Goal: Obtain resource: Download file/media

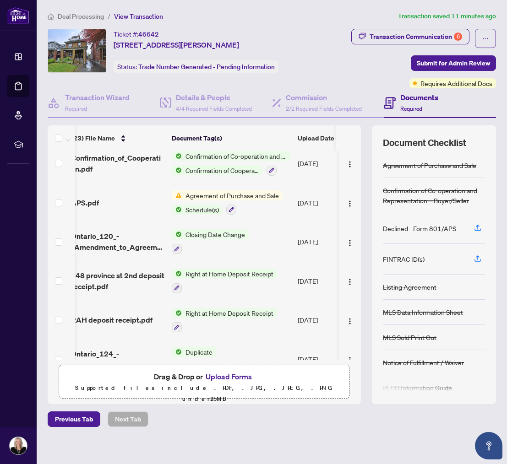
scroll to position [496, 8]
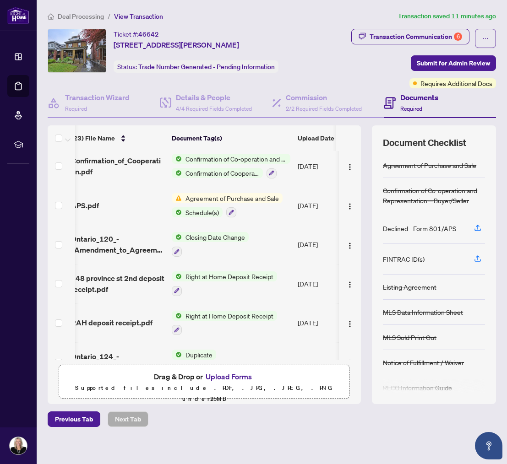
click at [216, 193] on span "Agreement of Purchase and Sale" at bounding box center [232, 198] width 101 height 10
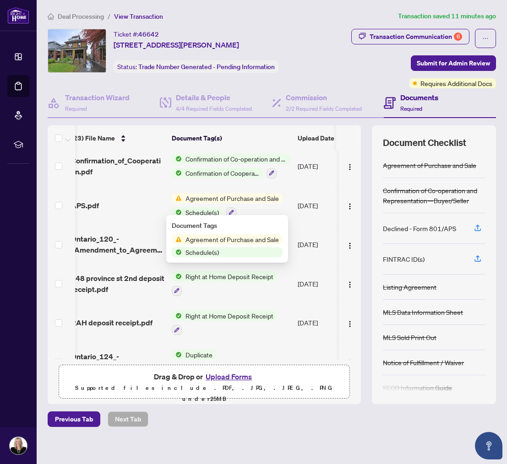
click at [216, 238] on span "Agreement of Purchase and Sale" at bounding box center [232, 239] width 101 height 10
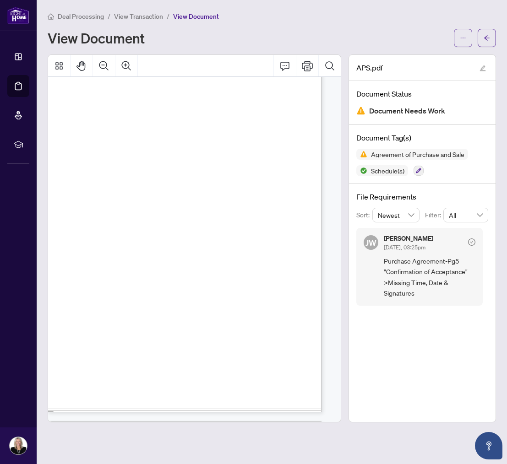
scroll to position [389, 10]
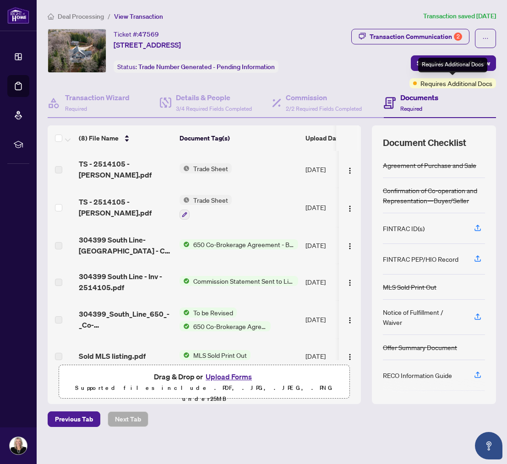
click at [429, 86] on span "Requires Additional Docs" at bounding box center [456, 83] width 72 height 10
click at [200, 195] on span "Trade Sheet" at bounding box center [210, 200] width 42 height 10
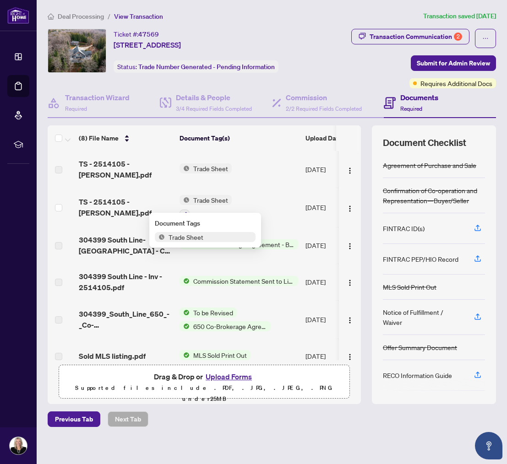
click at [172, 238] on span "Trade Sheet" at bounding box center [186, 237] width 42 height 10
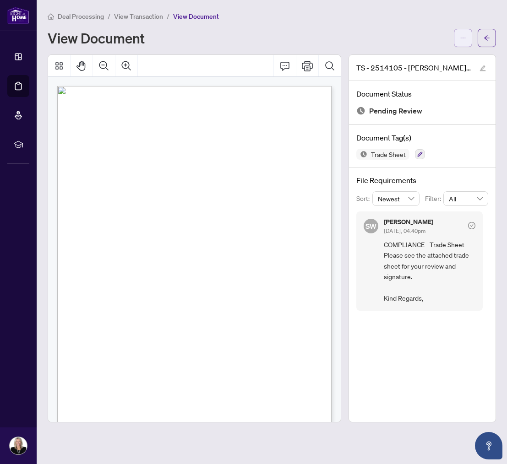
click at [461, 38] on icon "ellipsis" at bounding box center [463, 38] width 6 height 6
click at [415, 56] on span "Download" at bounding box center [430, 58] width 70 height 10
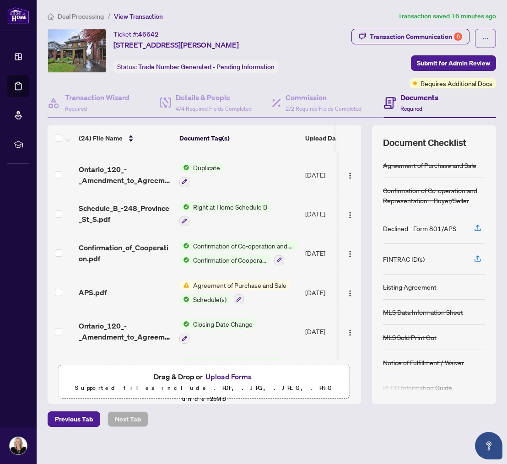
scroll to position [439, 0]
click at [212, 283] on span "Agreement of Purchase and Sale" at bounding box center [239, 285] width 101 height 10
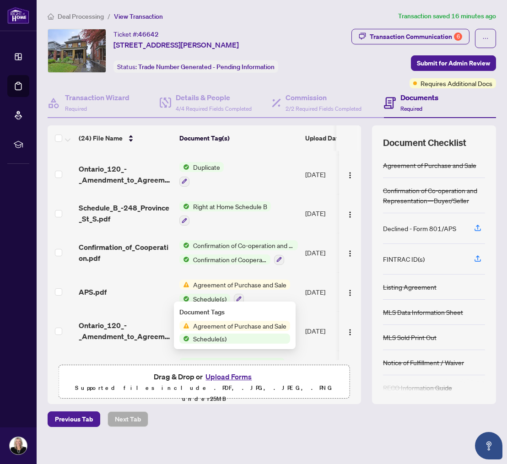
click at [219, 327] on span "Agreement of Purchase and Sale" at bounding box center [239, 326] width 101 height 10
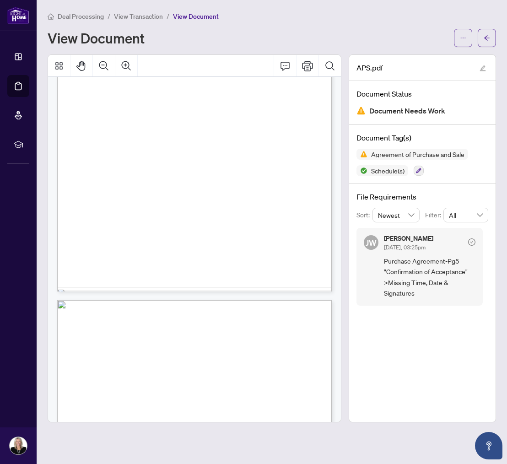
scroll to position [876, 0]
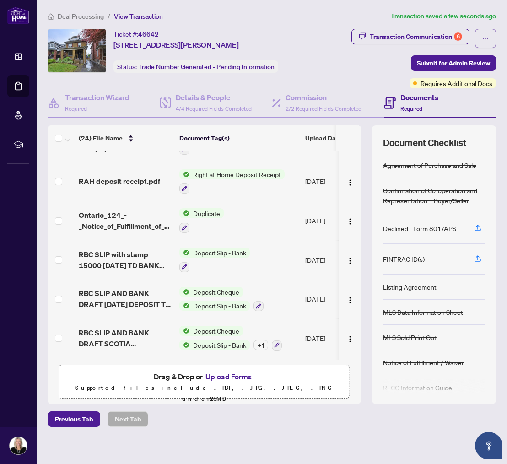
scroll to position [700, 0]
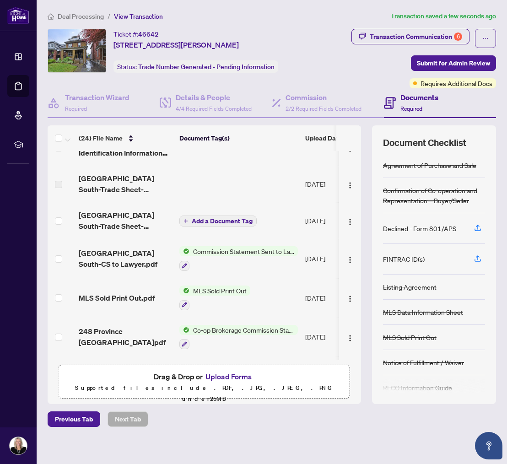
scroll to position [162, 0]
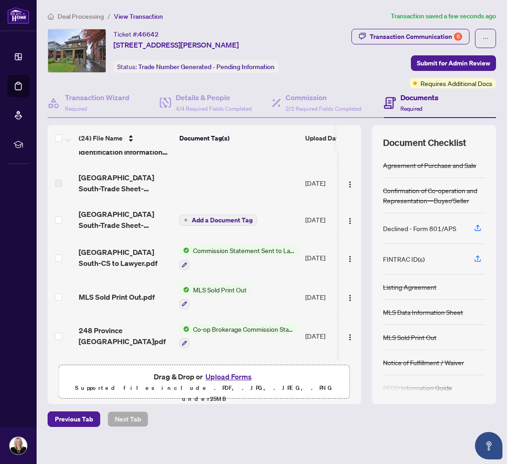
click at [211, 251] on span "Commission Statement Sent to Lawyer" at bounding box center [243, 250] width 108 height 10
click at [205, 249] on span "Commission Statement Sent to Lawyer" at bounding box center [243, 250] width 108 height 10
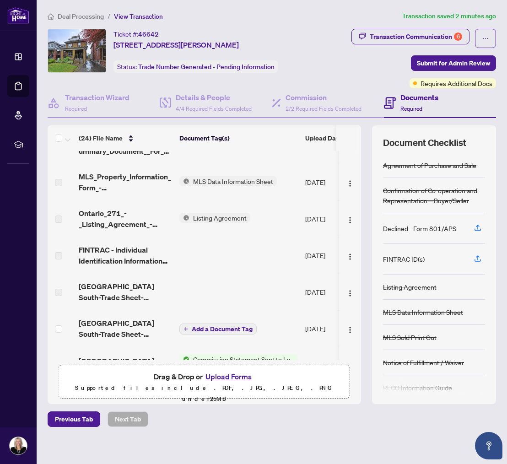
scroll to position [54, 0]
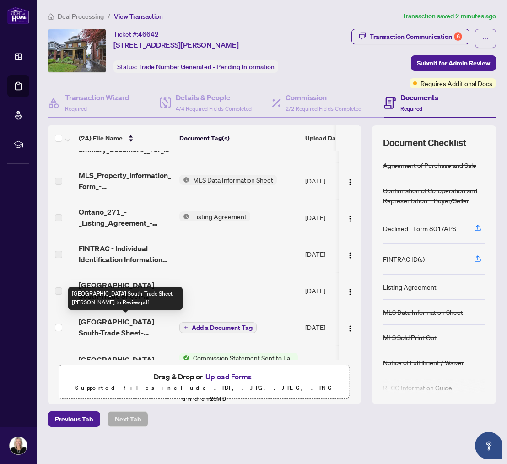
click at [130, 323] on span "[GEOGRAPHIC_DATA] South-Trade Sheet-[PERSON_NAME] to Review.pdf" at bounding box center [125, 327] width 93 height 22
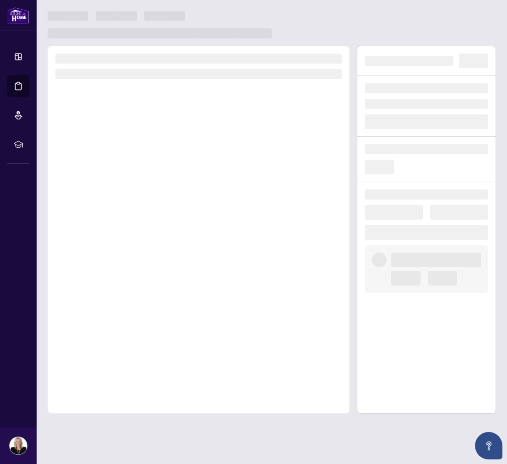
click at [130, 323] on div at bounding box center [199, 230] width 302 height 368
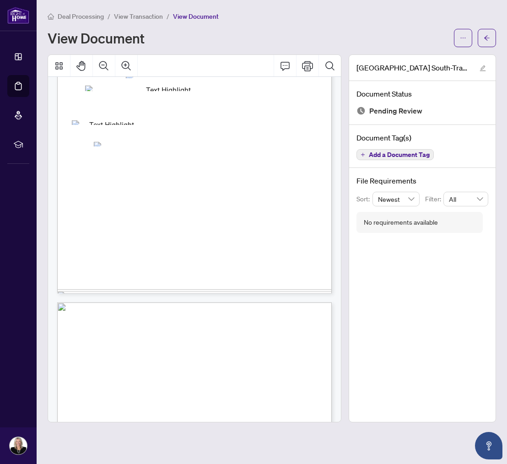
scroll to position [150, 0]
